Goal: Task Accomplishment & Management: Use online tool/utility

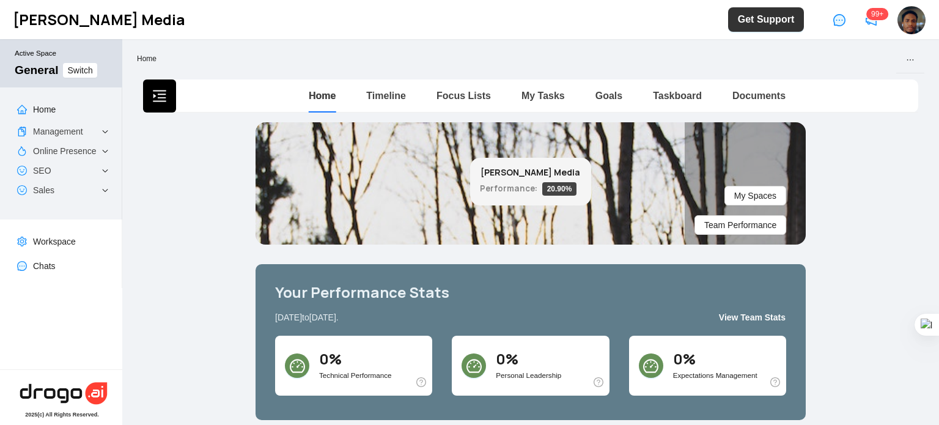
scroll to position [2, 0]
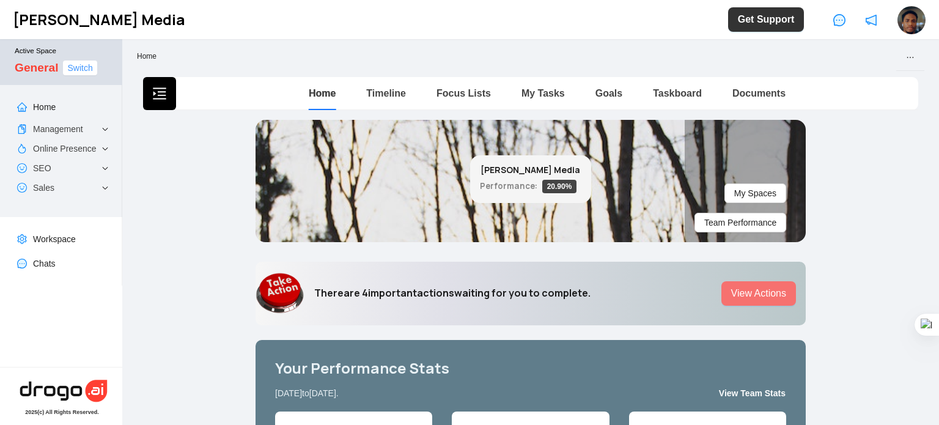
click at [83, 75] on span "Switch" at bounding box center [79, 67] width 25 height 13
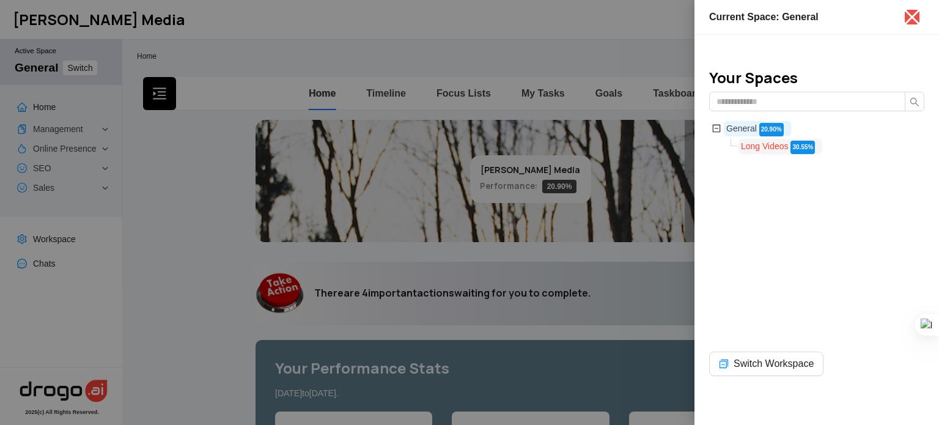
click at [764, 146] on span "Long Videos" at bounding box center [765, 146] width 48 height 10
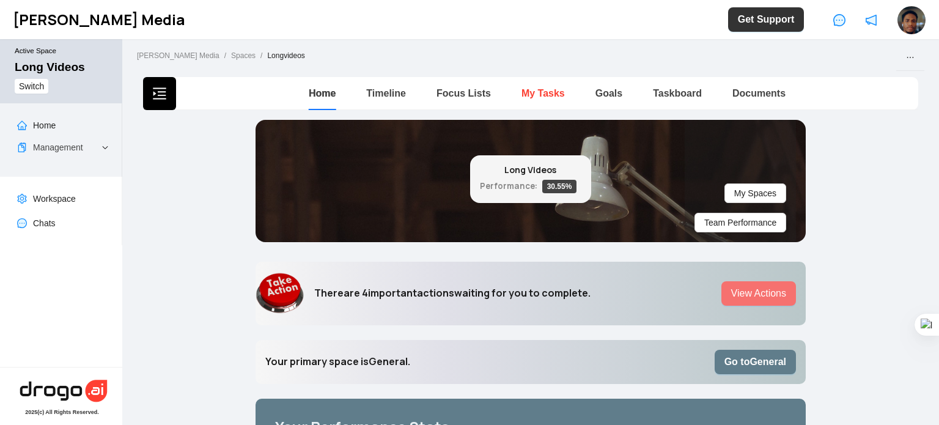
click at [532, 96] on link "My Tasks" at bounding box center [542, 93] width 43 height 10
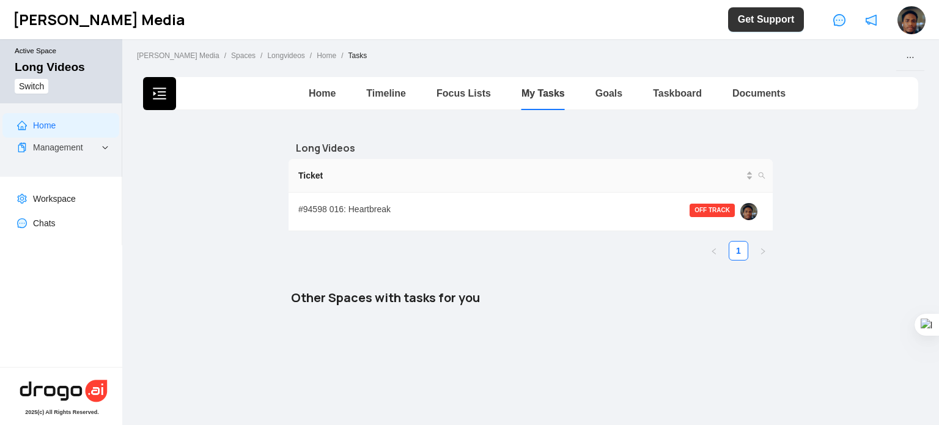
click at [680, 103] on div "Taskboard" at bounding box center [677, 93] width 49 height 33
click at [671, 95] on link "Taskboard" at bounding box center [677, 93] width 49 height 10
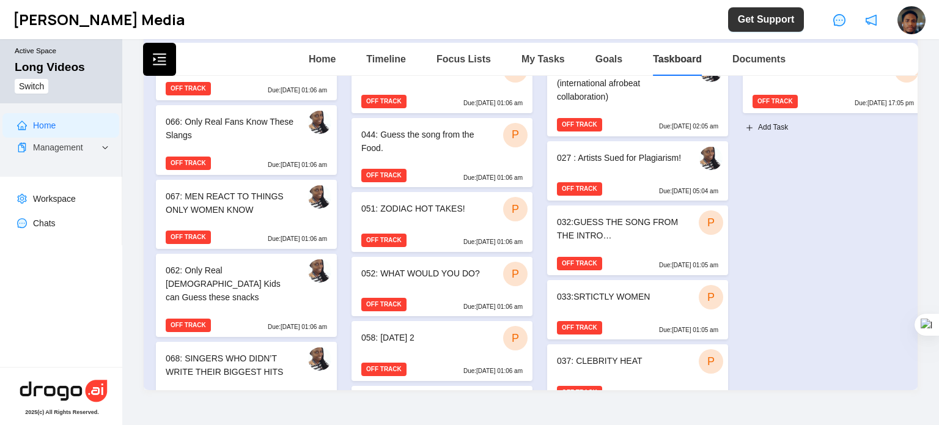
scroll to position [1122, 0]
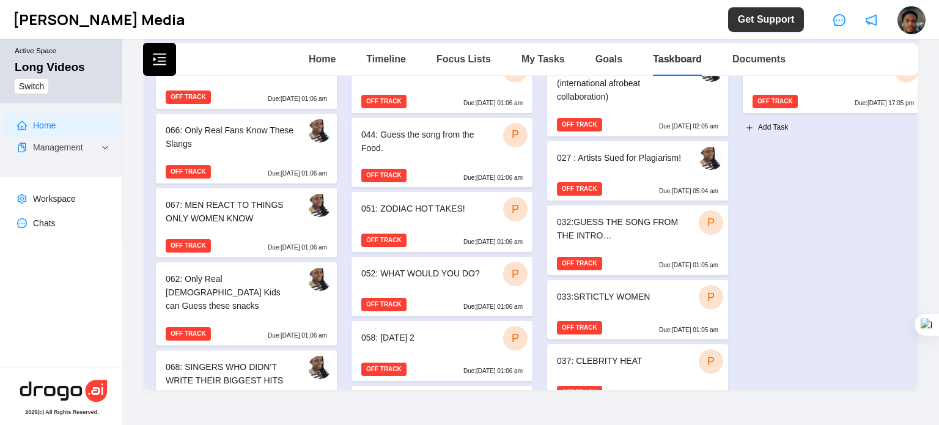
click at [271, 198] on div "067: MEN REACT TO THINGS ONLY WOMEN KNOW" at bounding box center [230, 211] width 129 height 27
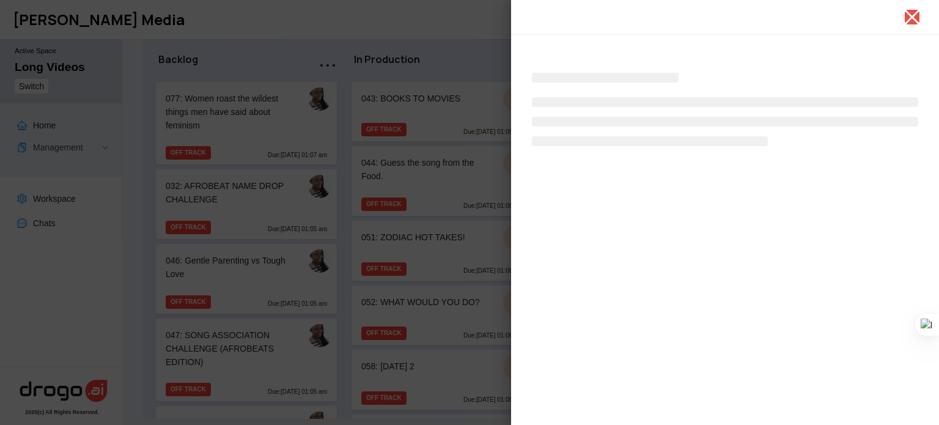
scroll to position [119, 0]
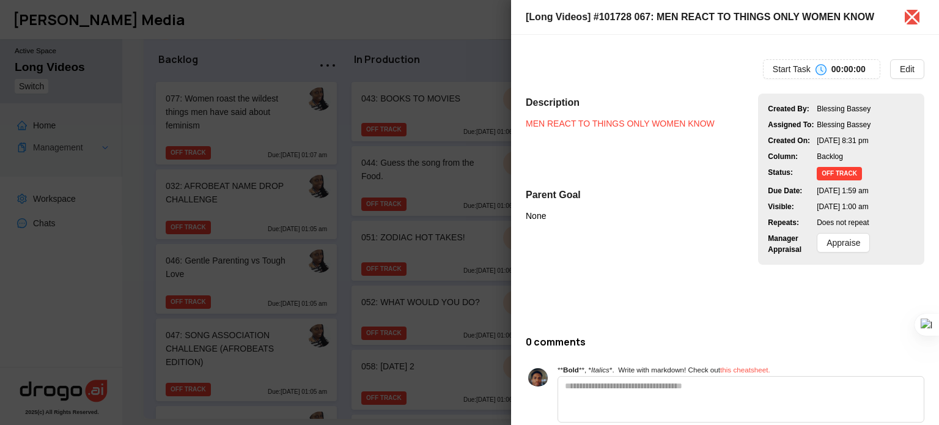
click at [604, 126] on link "MEN REACT TO THINGS ONLY WOMEN KNOW" at bounding box center [620, 124] width 189 height 10
click at [488, 164] on div at bounding box center [469, 212] width 939 height 425
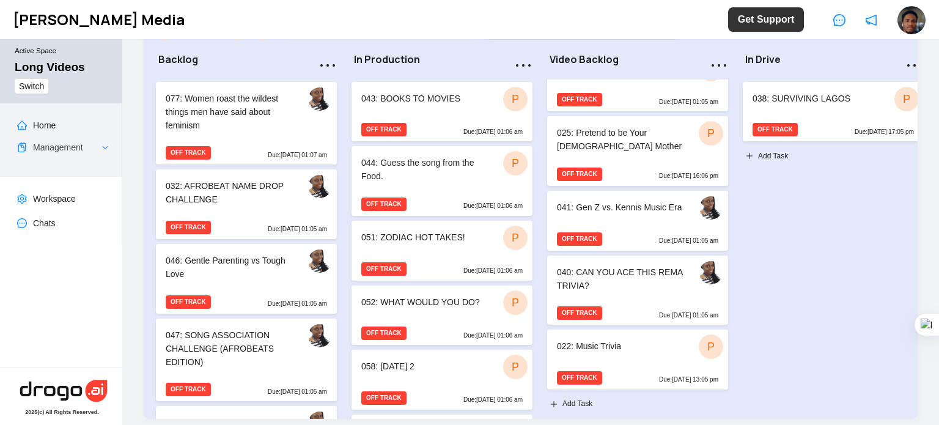
scroll to position [396, 0]
click at [791, 257] on div "038: SURVIVING LAGOS P OFF TRACK Due: [DATE] 17:05 pm Add Task" at bounding box center [833, 267] width 186 height 376
